Goal: Share content

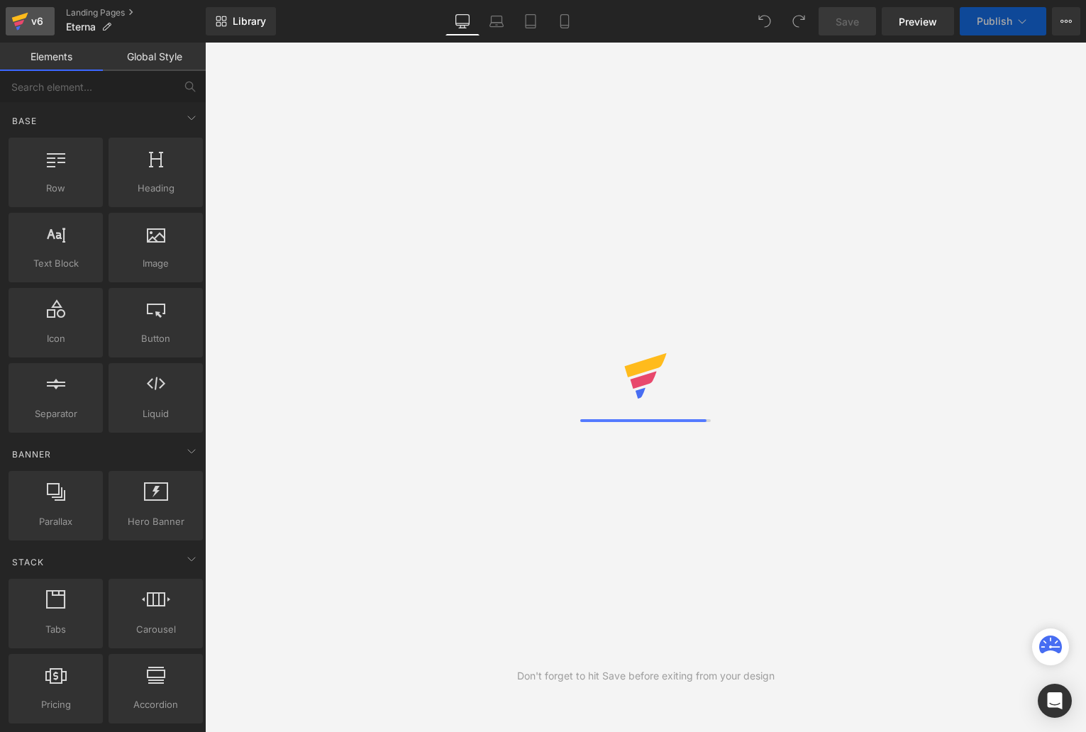
drag, startPoint x: 0, startPoint y: 0, endPoint x: 23, endPoint y: 18, distance: 29.8
click at [23, 18] on icon at bounding box center [19, 21] width 17 height 35
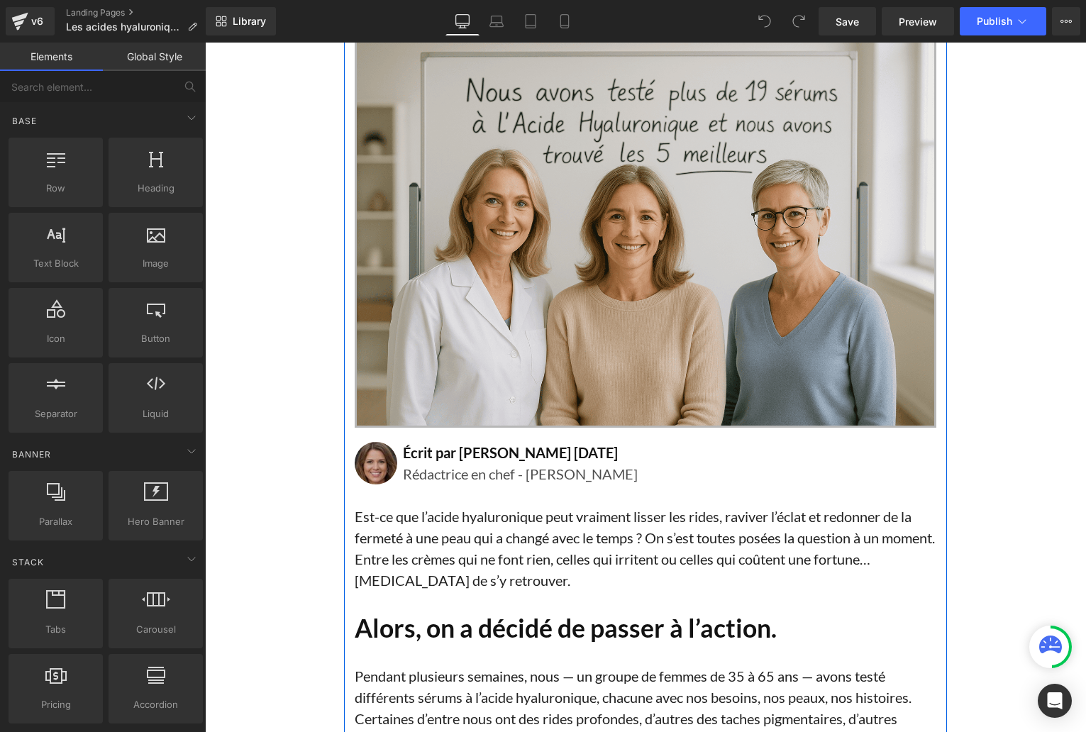
scroll to position [272, 0]
click at [408, 435] on icon at bounding box center [409, 438] width 3 height 6
click at [408, 435] on icon at bounding box center [411, 438] width 10 height 11
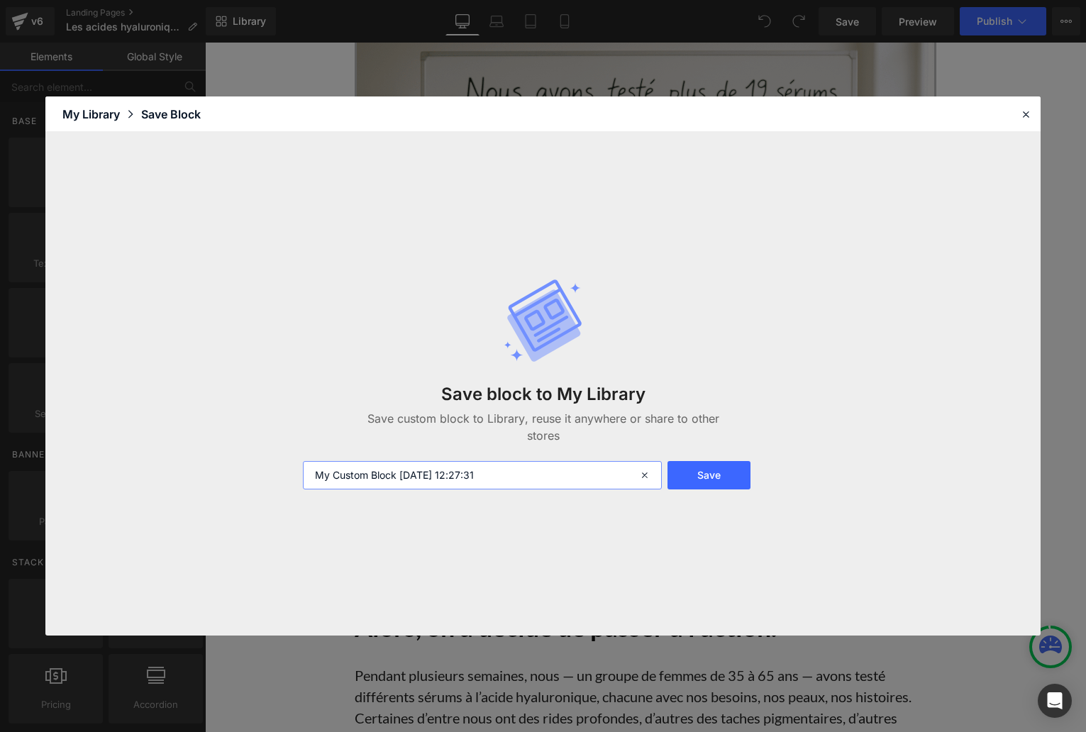
drag, startPoint x: 398, startPoint y: 475, endPoint x: 292, endPoint y: 468, distance: 105.9
click at [292, 469] on div "Save block to My Library Save custom block to Library, reuse it anywhere or sha…" at bounding box center [542, 383] width 995 height 503
type input "Block redactrice en chef [DATE] 12:27:31"
click at [717, 479] on button "Save" at bounding box center [708, 475] width 83 height 28
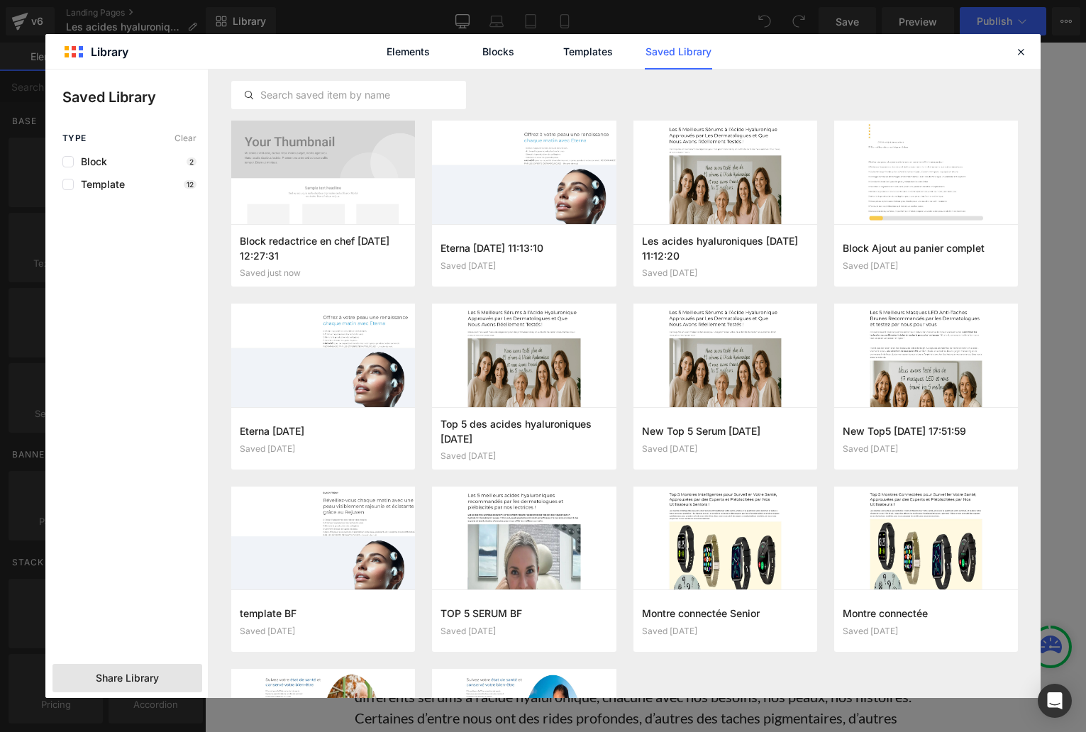
click at [128, 672] on span "Share Library" at bounding box center [127, 678] width 63 height 14
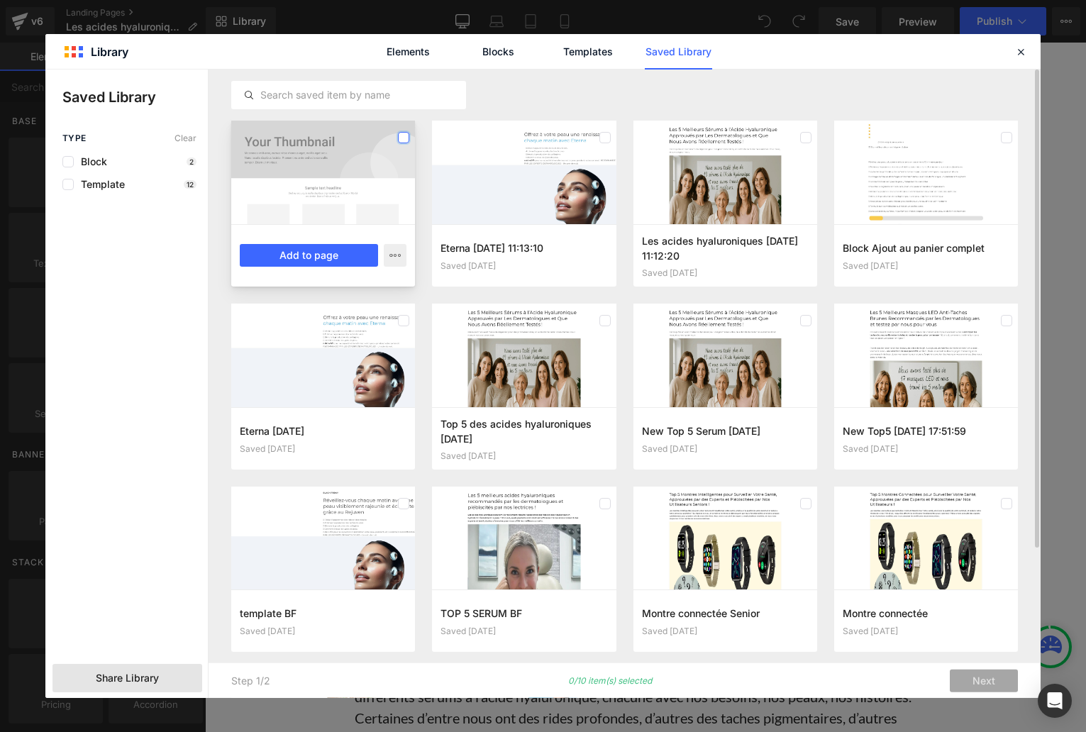
click at [406, 139] on label at bounding box center [403, 137] width 11 height 11
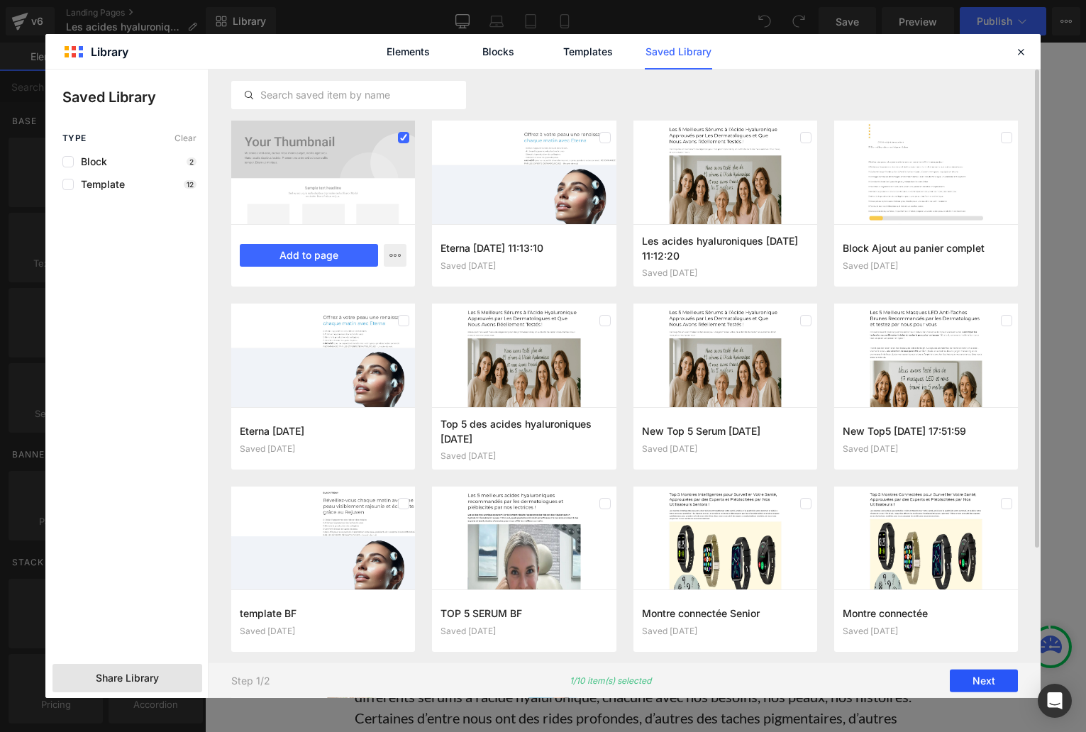
click at [976, 688] on button "Next" at bounding box center [983, 680] width 68 height 23
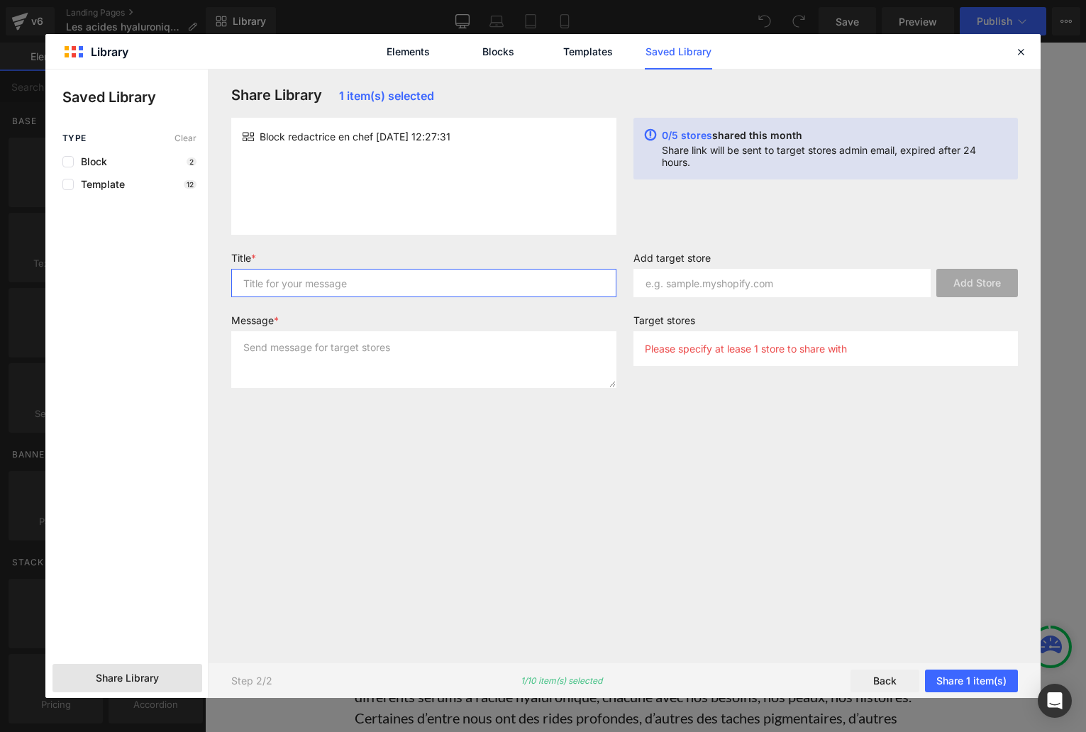
click at [269, 285] on input "text" at bounding box center [423, 283] width 385 height 28
type input "Block Redactrice en chef"
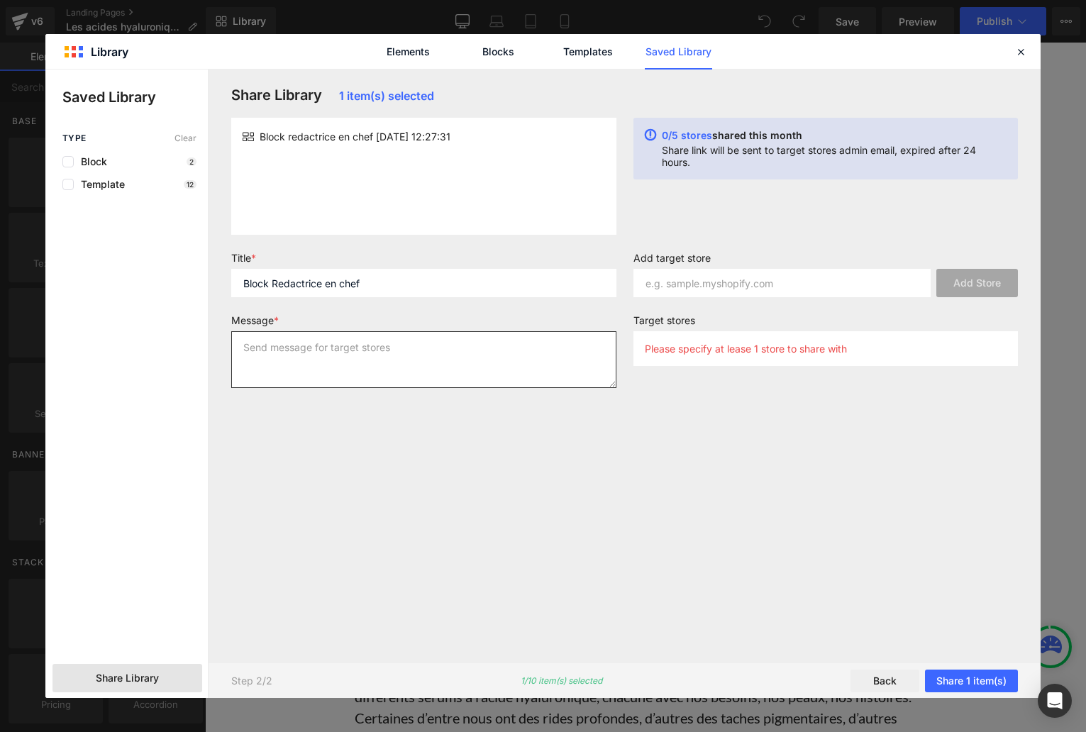
click at [370, 347] on textarea at bounding box center [423, 359] width 385 height 57
paste textarea "Block Redactrice en chef"
type textarea "Block Redactrice en chef"
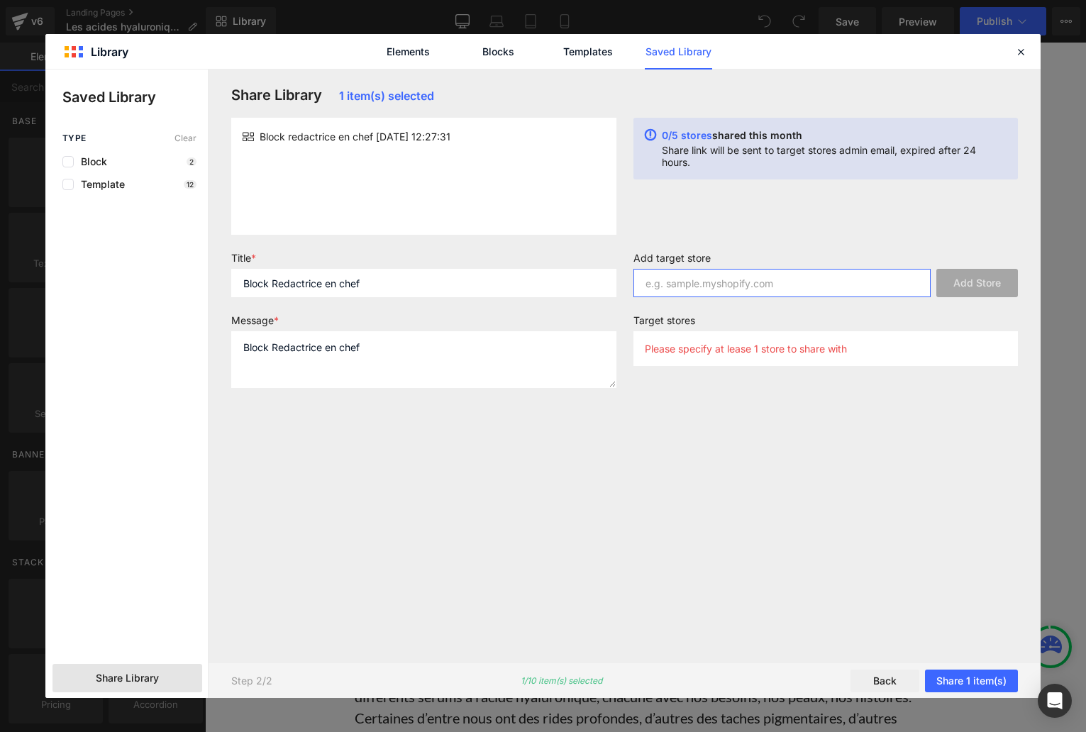
click at [699, 279] on input "text" at bounding box center [782, 283] width 298 height 28
paste input "[DOMAIN_NAME]"
type input "[DOMAIN_NAME]"
click at [964, 282] on button "Add Store" at bounding box center [977, 283] width 82 height 28
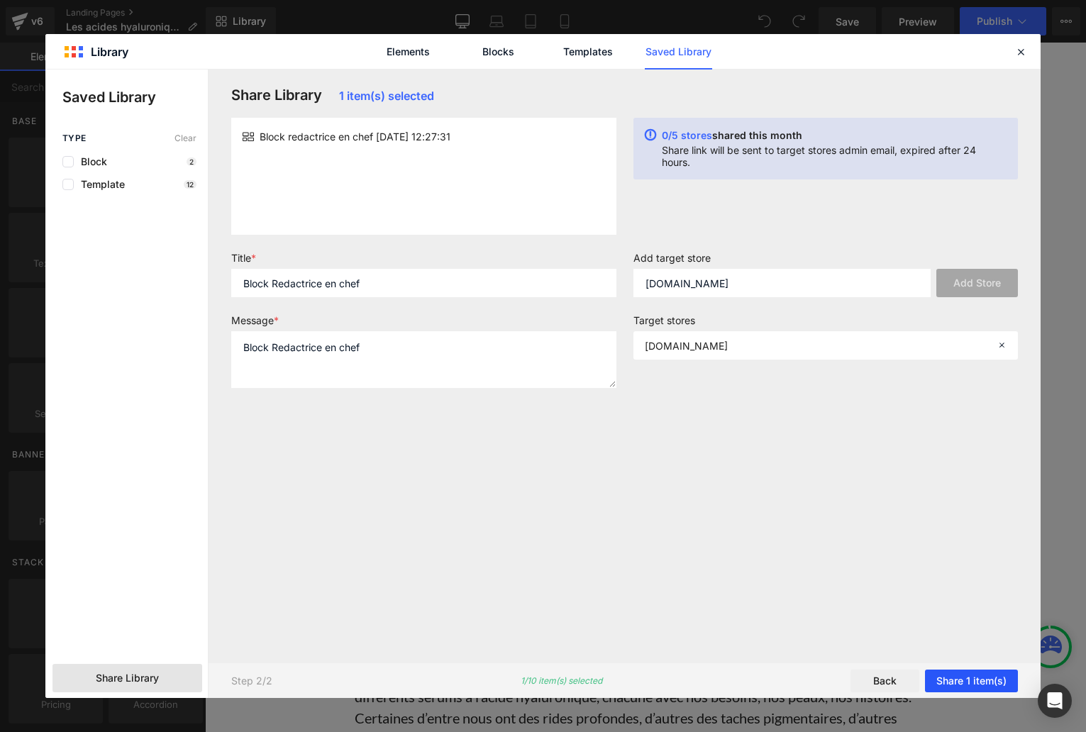
click at [997, 677] on button "Share 1 item(s)" at bounding box center [971, 680] width 93 height 23
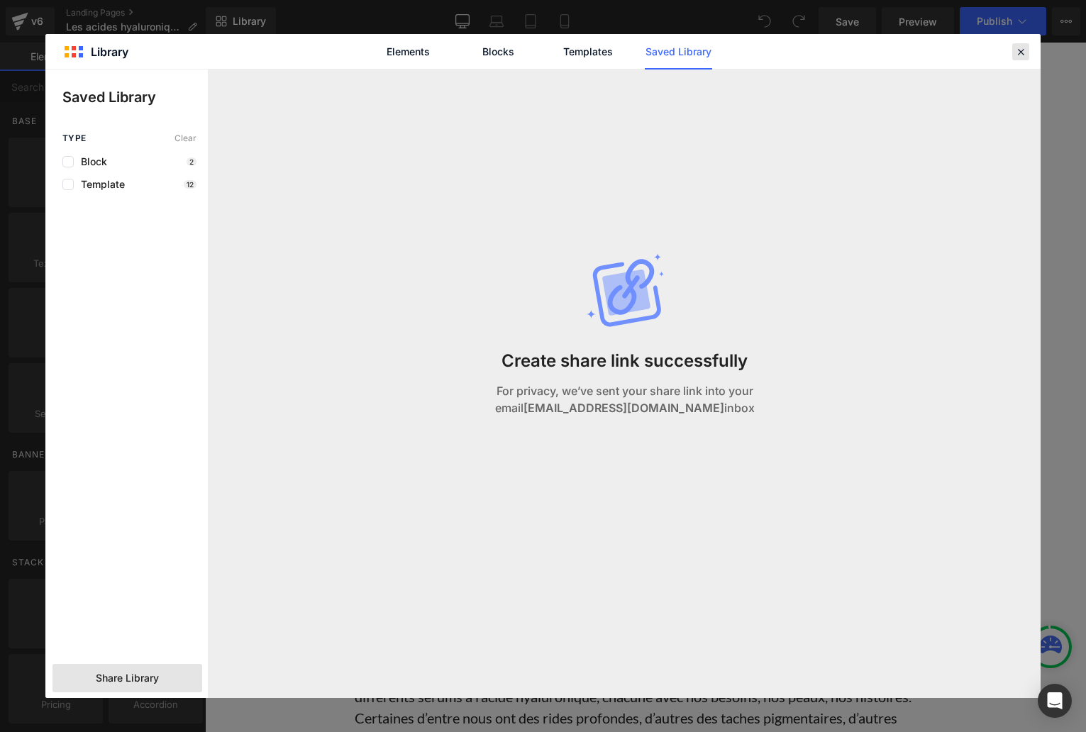
click at [1023, 53] on icon at bounding box center [1020, 51] width 13 height 13
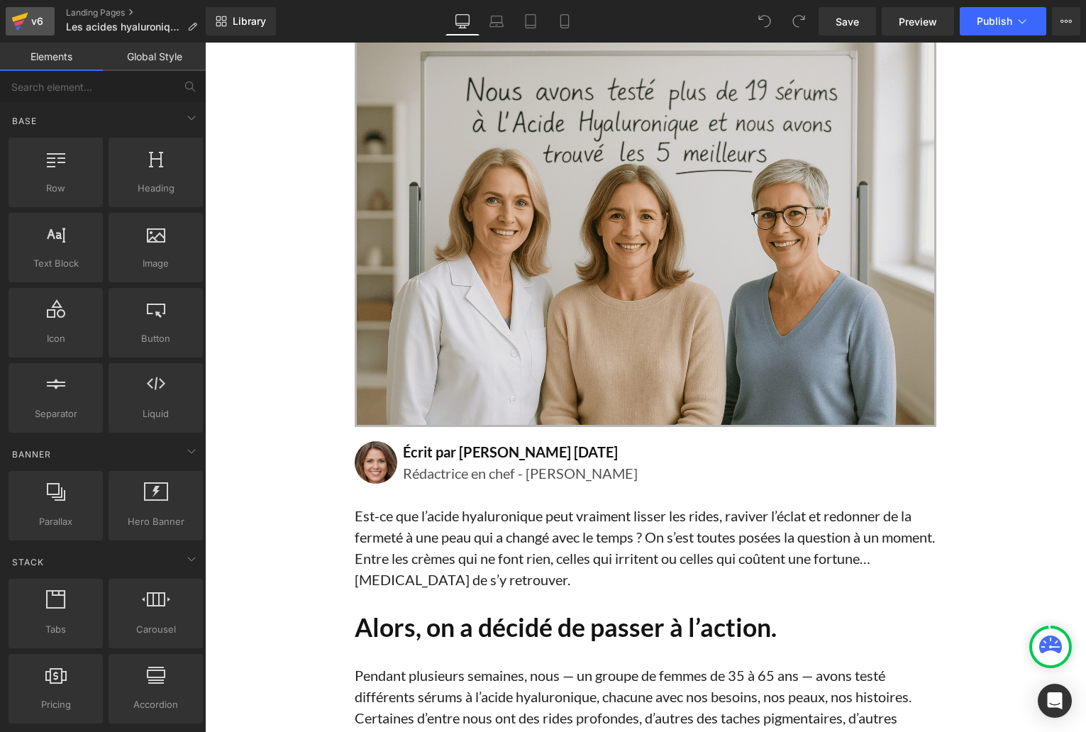
click at [21, 29] on icon at bounding box center [19, 21] width 17 height 35
